Goal: Task Accomplishment & Management: Manage account settings

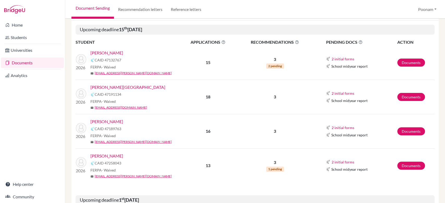
scroll to position [84, 0]
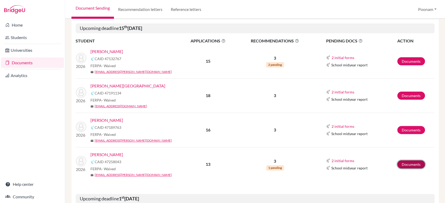
click at [406, 162] on link "Documents" at bounding box center [411, 164] width 28 height 8
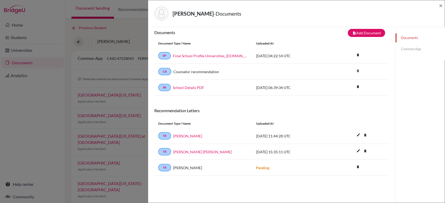
scroll to position [18, 0]
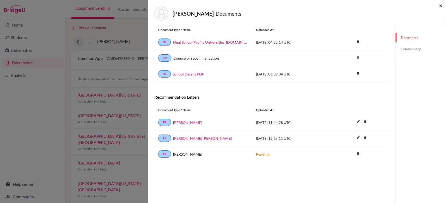
click at [439, 5] on span "×" at bounding box center [441, 6] width 4 height 8
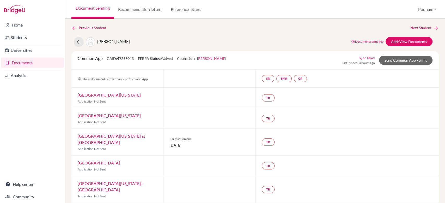
click at [204, 97] on div at bounding box center [209, 98] width 92 height 20
click at [404, 42] on link "Add/View Documents" at bounding box center [408, 41] width 47 height 9
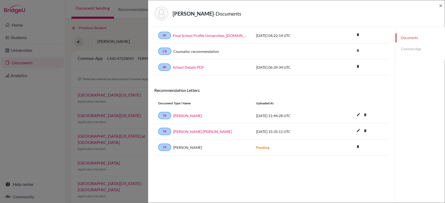
scroll to position [27, 0]
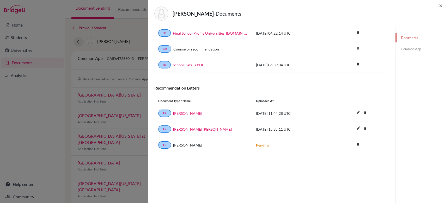
click at [438, 8] on div "[PERSON_NAME] - Documents ×" at bounding box center [296, 13] width 292 height 22
click at [440, 5] on span "×" at bounding box center [441, 6] width 4 height 8
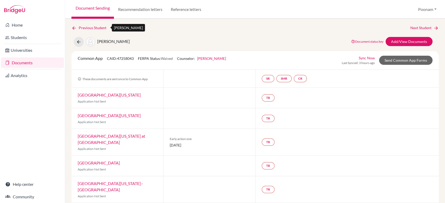
click at [96, 27] on link "Previous Student" at bounding box center [90, 28] width 39 height 6
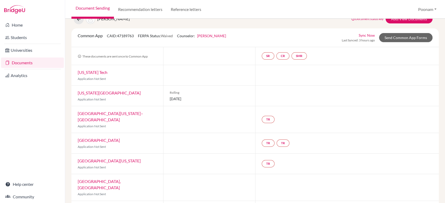
scroll to position [23, 0]
